Goal: Navigation & Orientation: Go to known website

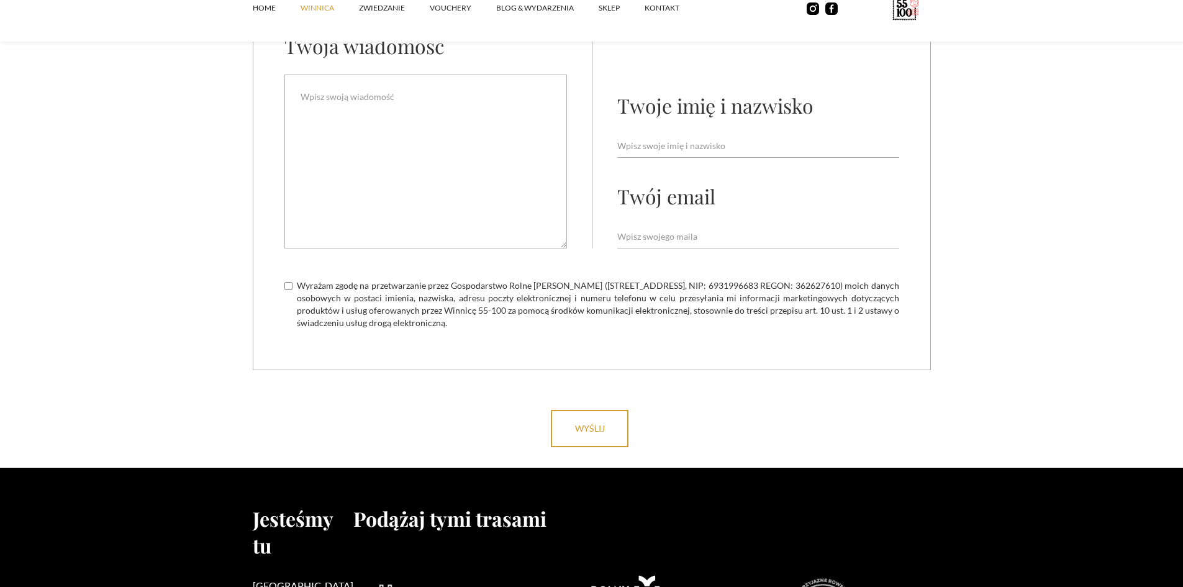
scroll to position [5258, 0]
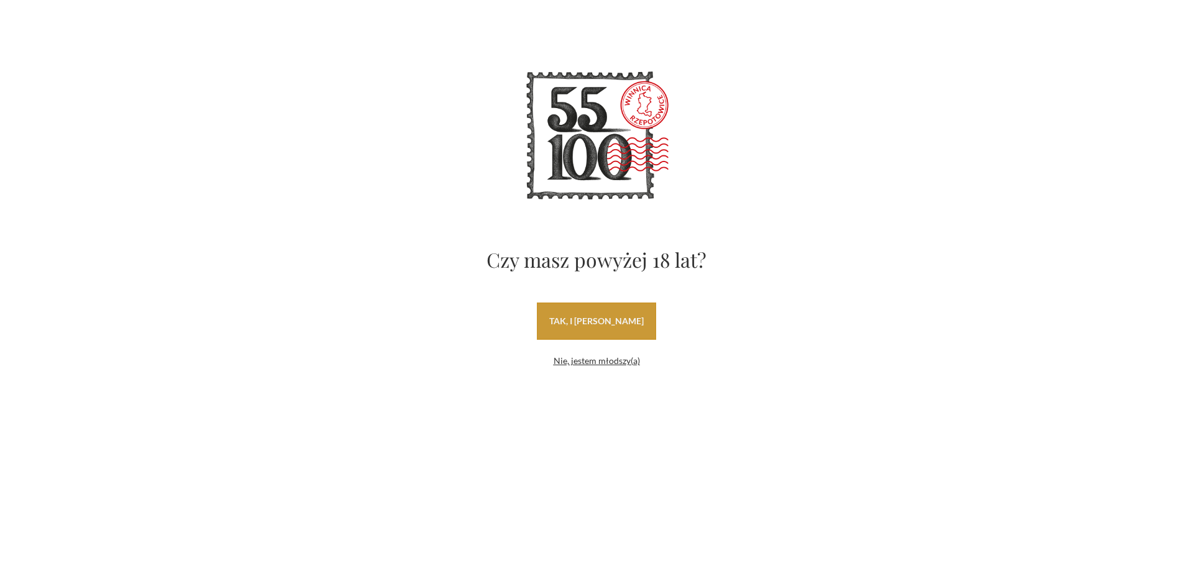
click at [628, 311] on link "tak, i [PERSON_NAME]" at bounding box center [596, 321] width 119 height 37
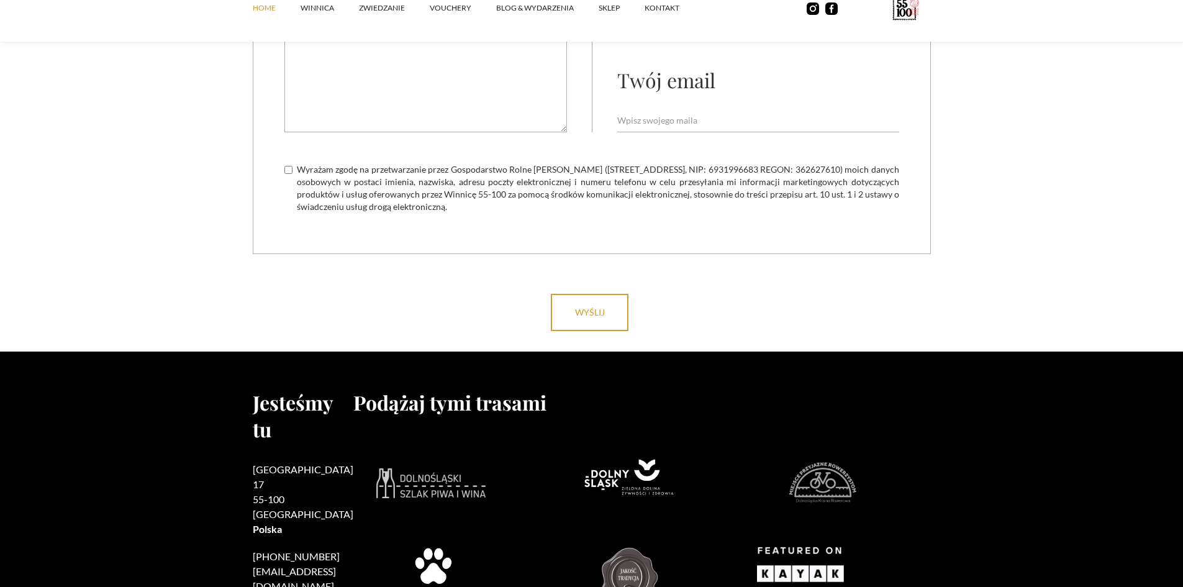
scroll to position [4967, 0]
